Goal: Task Accomplishment & Management: Manage account settings

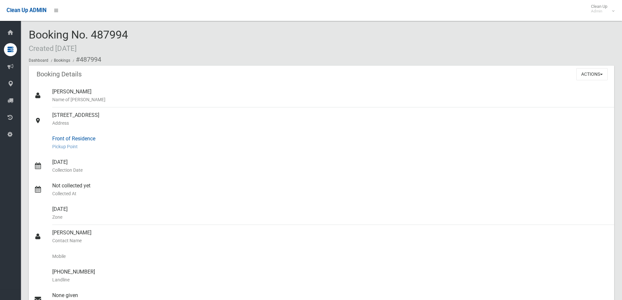
scroll to position [33, 0]
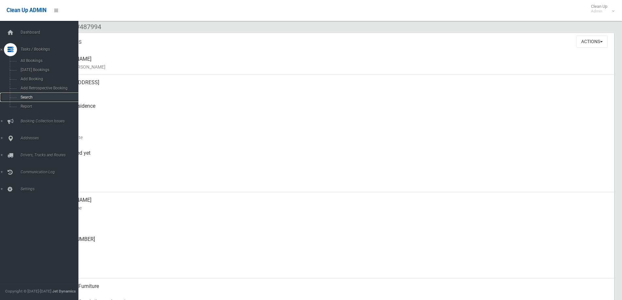
click at [26, 95] on span "Search" at bounding box center [48, 97] width 59 height 5
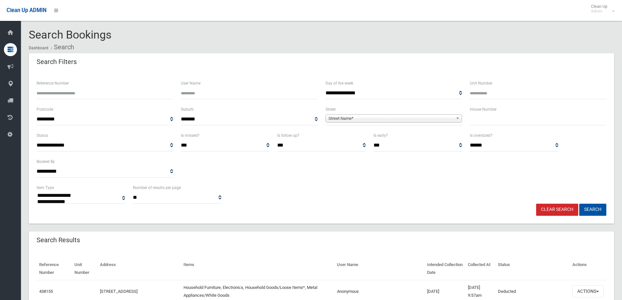
select select
click at [421, 120] on span "Street Name*" at bounding box center [390, 119] width 125 height 8
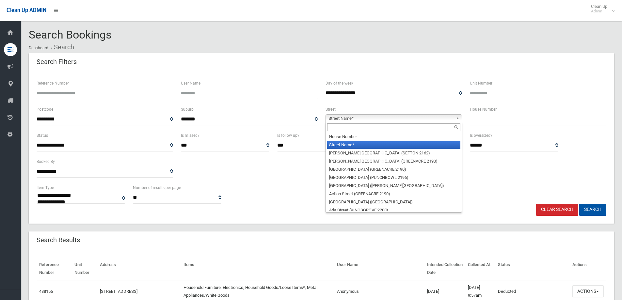
click at [388, 129] on input "text" at bounding box center [393, 127] width 133 height 8
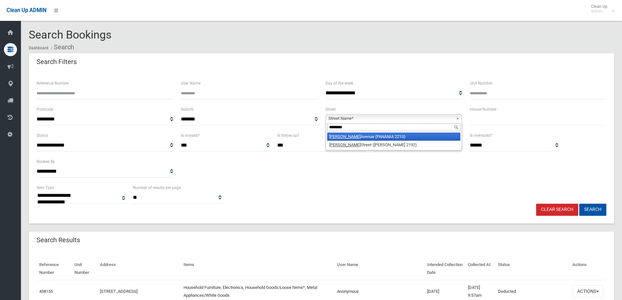
type input "********"
click at [381, 137] on li "Anderson Avenue (PANANIA 2213)" at bounding box center [393, 137] width 133 height 8
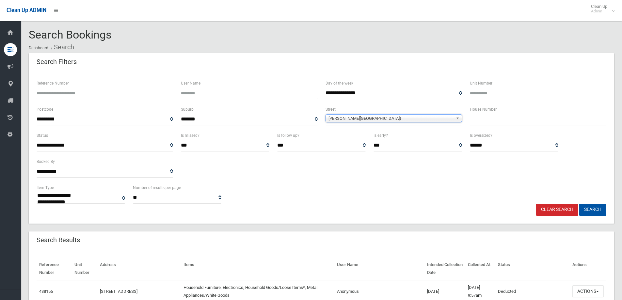
click at [493, 117] on input "text" at bounding box center [538, 119] width 136 height 12
type input "**"
click at [594, 208] on button "Search" at bounding box center [592, 210] width 27 height 12
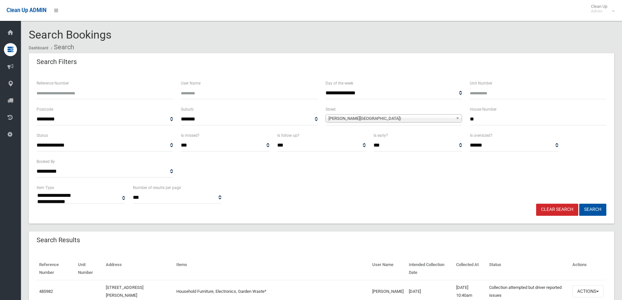
select select
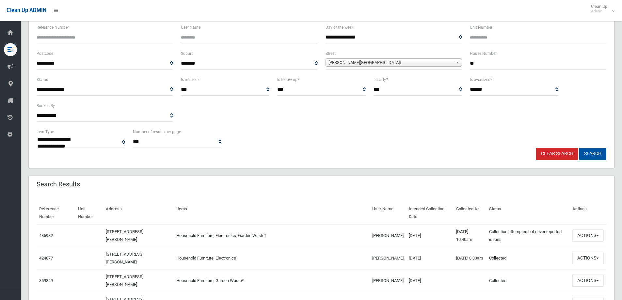
scroll to position [98, 0]
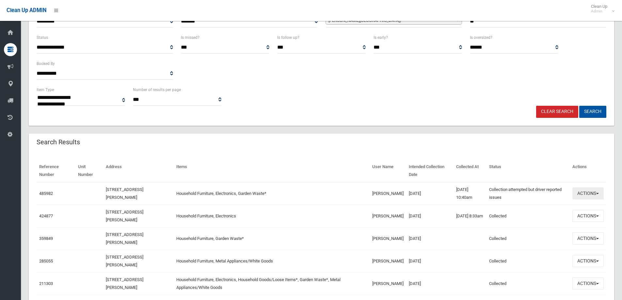
click at [580, 194] on button "Actions" at bounding box center [587, 193] width 31 height 12
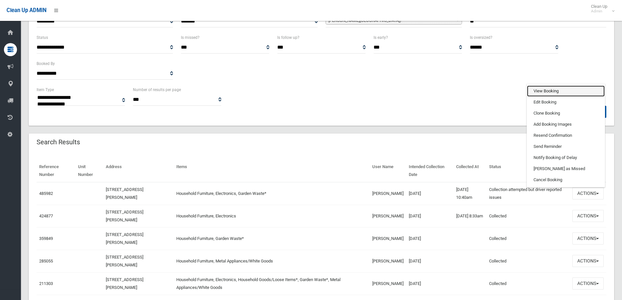
click at [537, 93] on link "View Booking" at bounding box center [566, 91] width 78 height 11
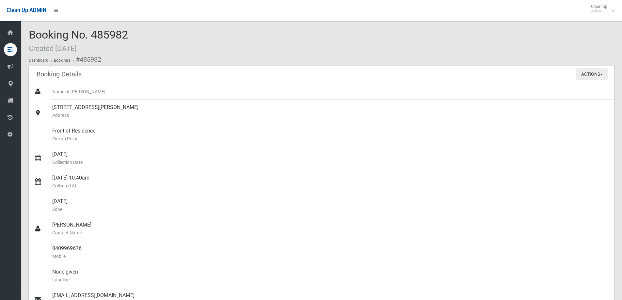
click at [600, 77] on button "Actions" at bounding box center [591, 74] width 31 height 12
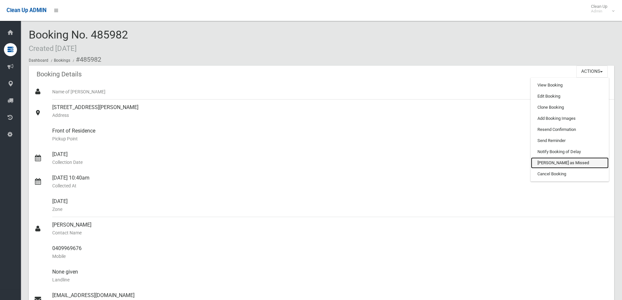
click at [554, 163] on link "[PERSON_NAME] as Missed" at bounding box center [570, 162] width 78 height 11
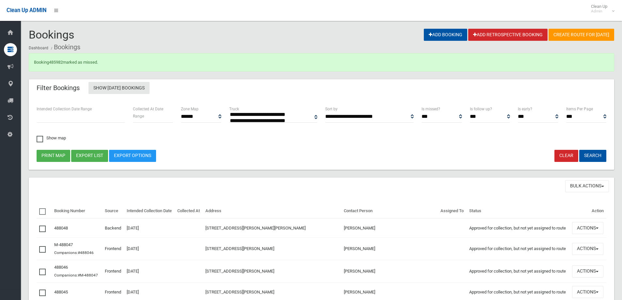
select select
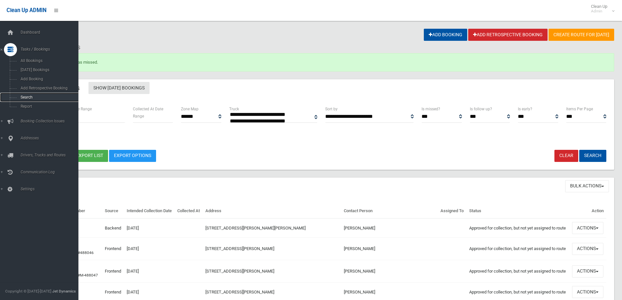
click at [31, 98] on span "Search" at bounding box center [48, 97] width 59 height 5
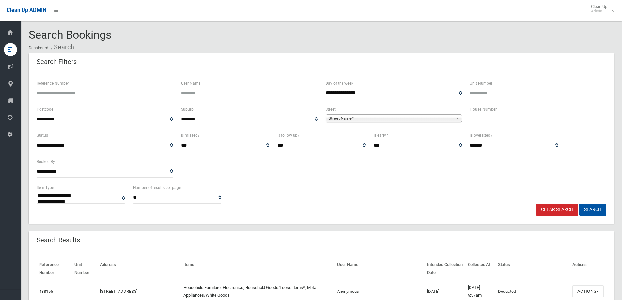
select select
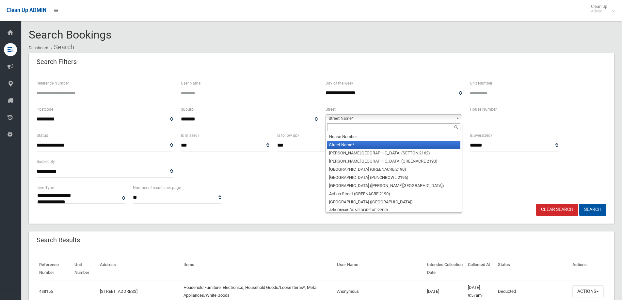
click at [403, 117] on span "Street Name*" at bounding box center [390, 119] width 125 height 8
click at [379, 128] on input "text" at bounding box center [393, 127] width 133 height 8
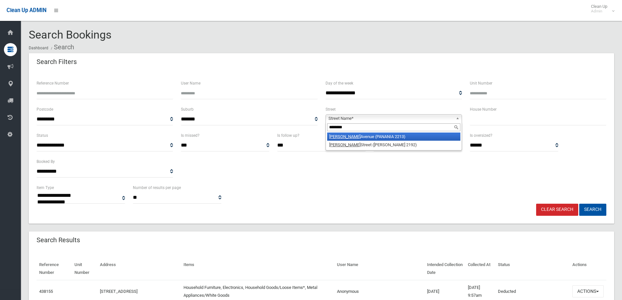
type input "********"
click at [378, 135] on li "Anderson Avenue (PANANIA 2213)" at bounding box center [393, 137] width 133 height 8
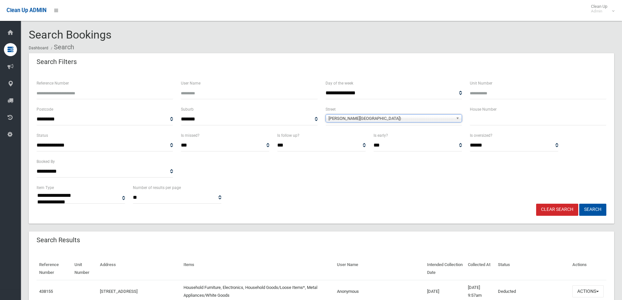
click at [485, 117] on input "text" at bounding box center [538, 119] width 136 height 12
type input "**"
click at [579, 204] on button "Search" at bounding box center [592, 210] width 27 height 12
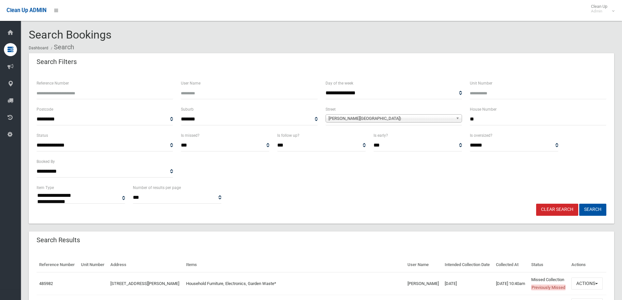
select select
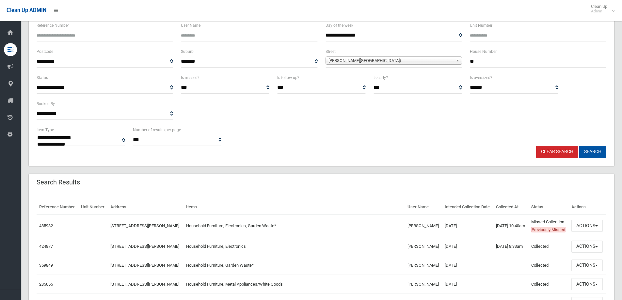
scroll to position [154, 0]
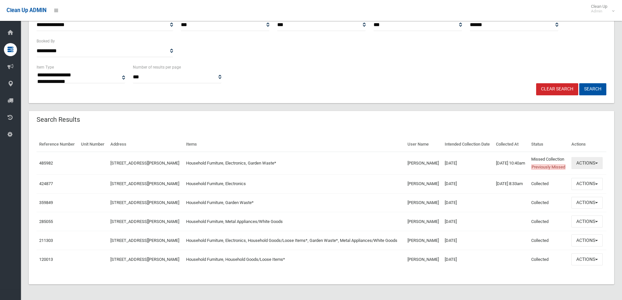
click at [592, 157] on button "Actions" at bounding box center [586, 163] width 31 height 12
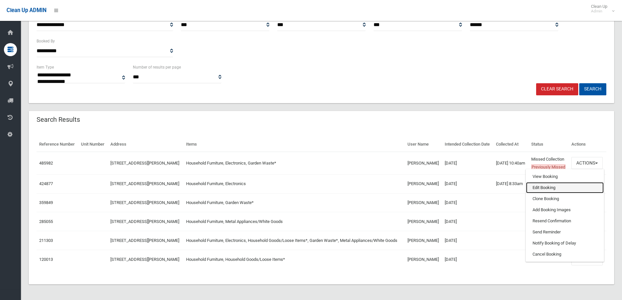
click at [547, 182] on link "Edit Booking" at bounding box center [565, 187] width 78 height 11
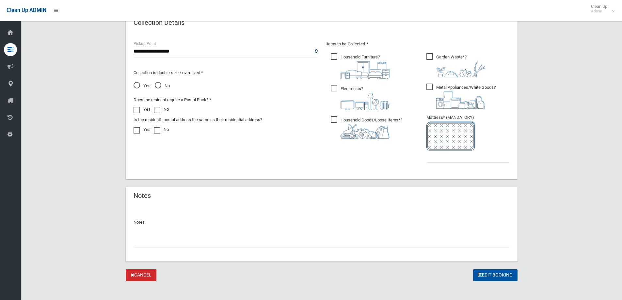
scroll to position [343, 0]
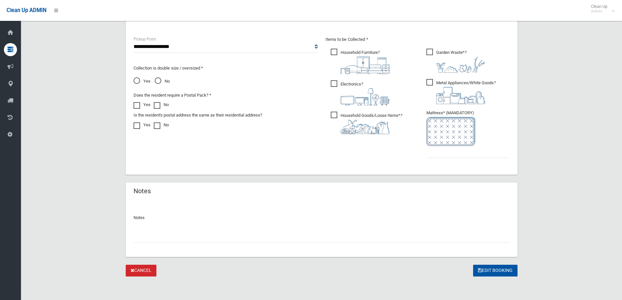
click at [211, 236] on input "text" at bounding box center [322, 237] width 376 height 12
click at [138, 235] on input "**********" at bounding box center [322, 237] width 376 height 12
click at [213, 237] on input "**********" at bounding box center [322, 237] width 376 height 12
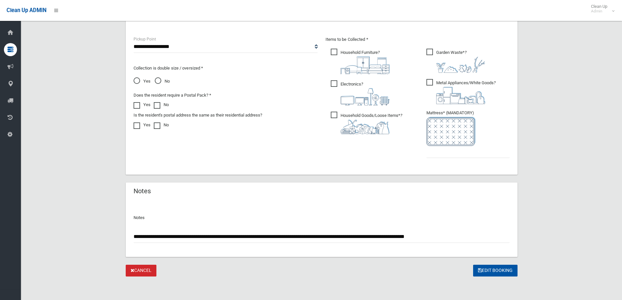
type input "**********"
click at [444, 153] on input "text" at bounding box center [467, 152] width 83 height 12
type input "*"
click at [504, 272] on button "Edit Booking" at bounding box center [495, 271] width 44 height 12
